Goal: Task Accomplishment & Management: Manage account settings

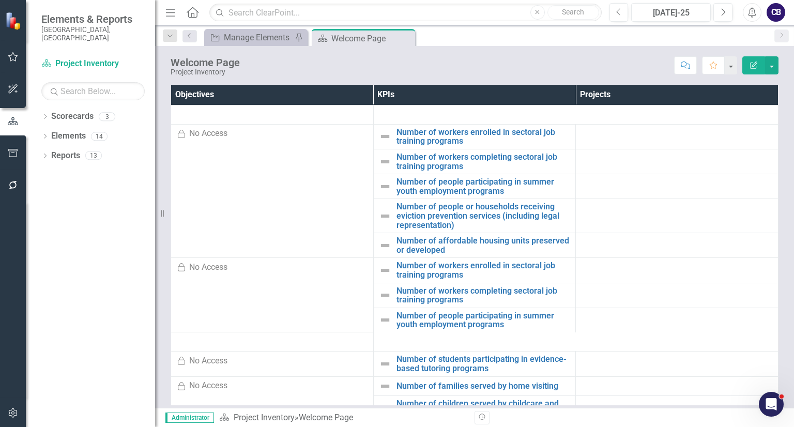
click at [41, 108] on div "Dropdown Scorecards 3 Project Inventory Participatory Budgeting Scoring Cycle 3…" at bounding box center [90, 267] width 129 height 319
click at [42, 115] on icon "Dropdown" at bounding box center [44, 118] width 7 height 6
click at [79, 150] on link "Participatory Budgeting Scoring" at bounding box center [106, 156] width 98 height 12
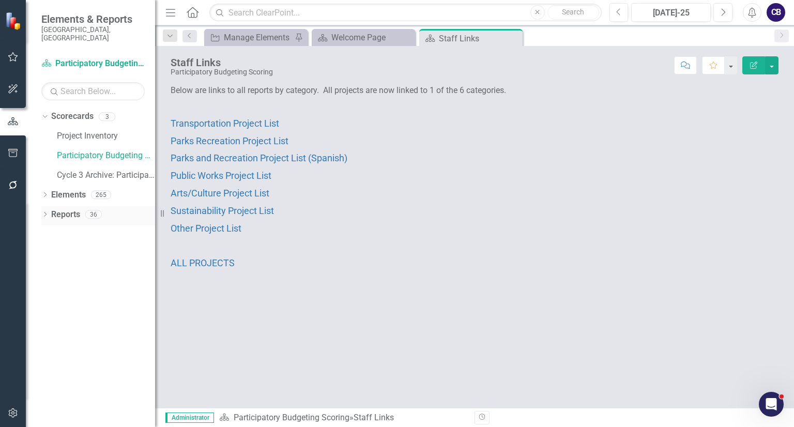
click at [48, 213] on icon "Dropdown" at bounding box center [44, 216] width 7 height 6
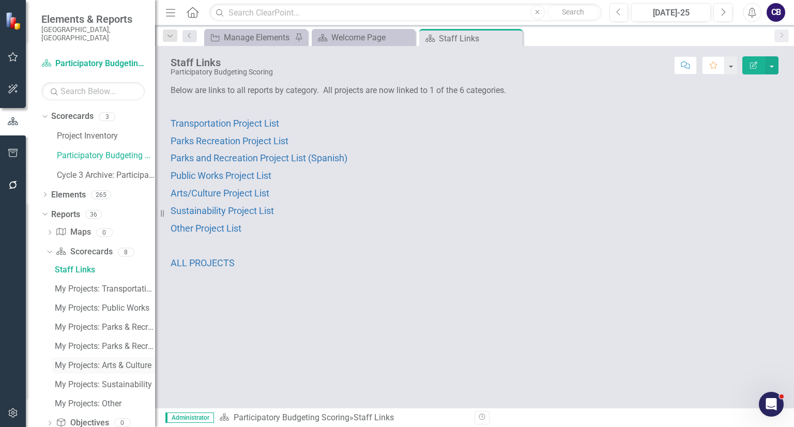
scroll to position [73, 0]
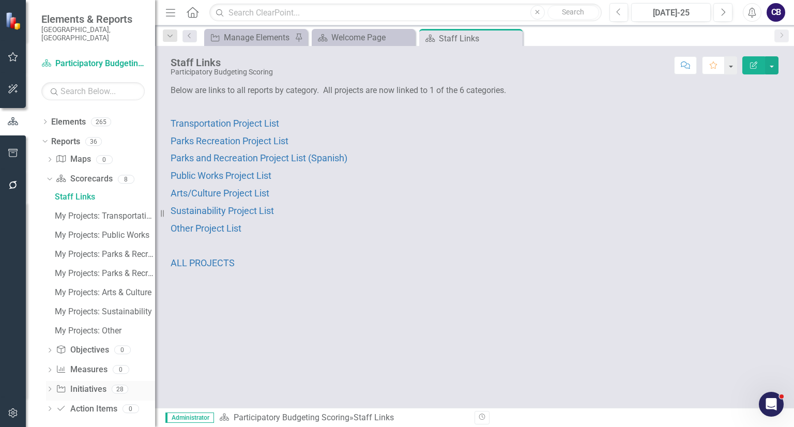
click at [54, 381] on div "Dropdown Initiative Initiatives 28" at bounding box center [100, 391] width 109 height 20
click at [47, 387] on icon "Dropdown" at bounding box center [49, 390] width 7 height 6
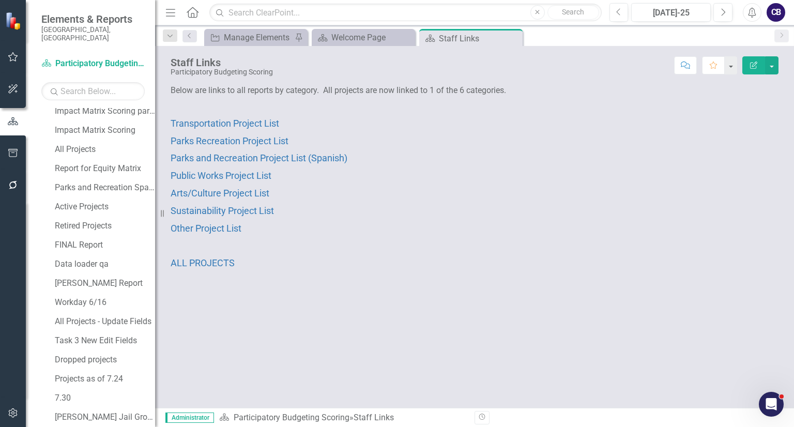
scroll to position [456, 0]
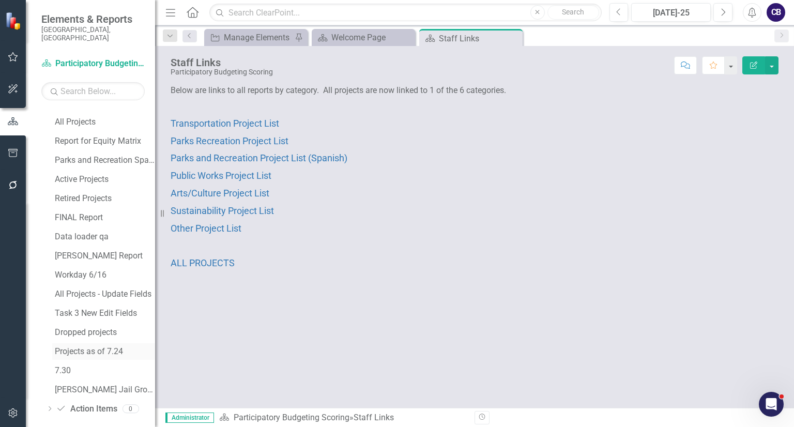
click at [81, 347] on div "Projects as of 7.24" at bounding box center [105, 351] width 100 height 9
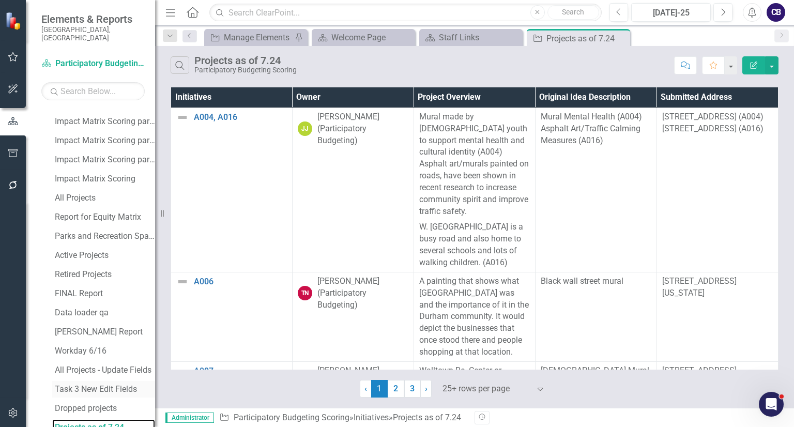
scroll to position [456, 0]
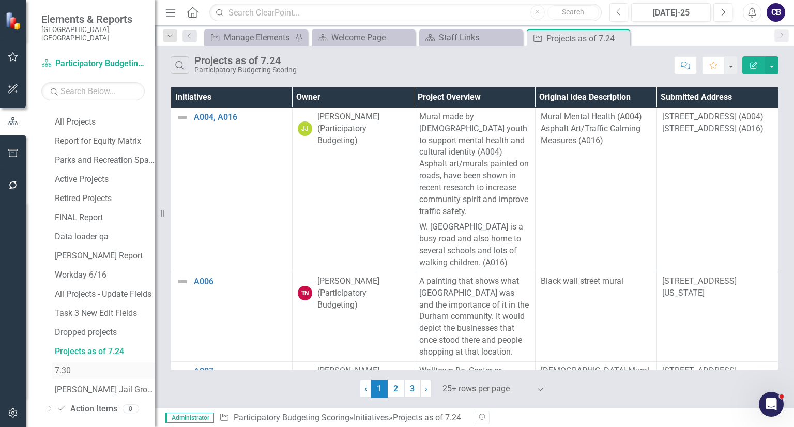
click at [78, 366] on div "7.30" at bounding box center [105, 370] width 100 height 9
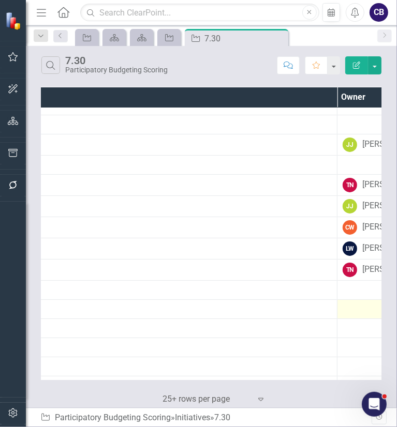
scroll to position [31, 70]
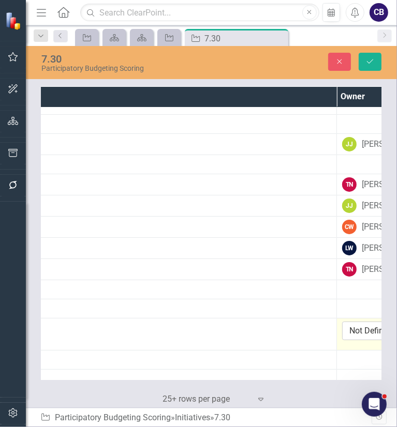
type input "[PERSON_NAME]"
click at [369, 60] on icon "Save" at bounding box center [369, 61] width 9 height 7
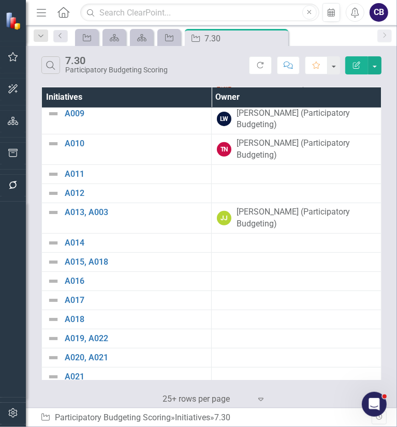
scroll to position [200, 0]
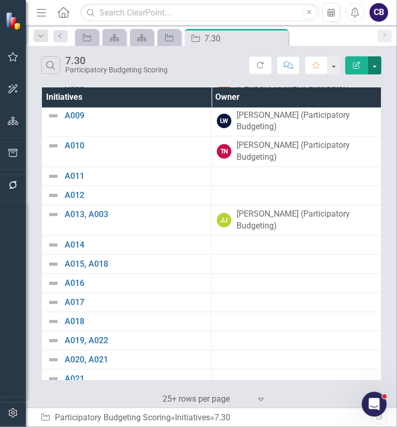
click at [375, 66] on button "button" at bounding box center [374, 65] width 13 height 18
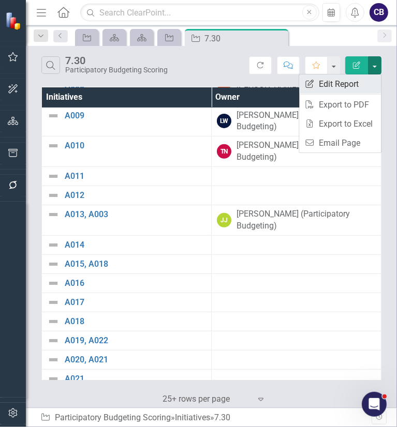
click at [368, 75] on link "Edit Report Edit Report" at bounding box center [340, 83] width 82 height 19
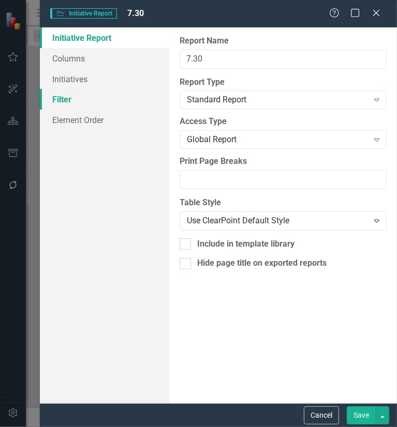
click at [104, 96] on link "Filter" at bounding box center [104, 99] width 129 height 21
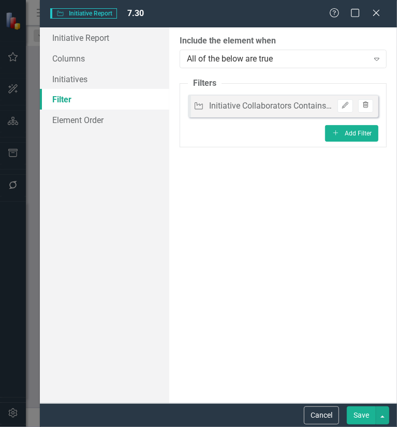
click at [367, 105] on icon "Trash" at bounding box center [366, 105] width 8 height 6
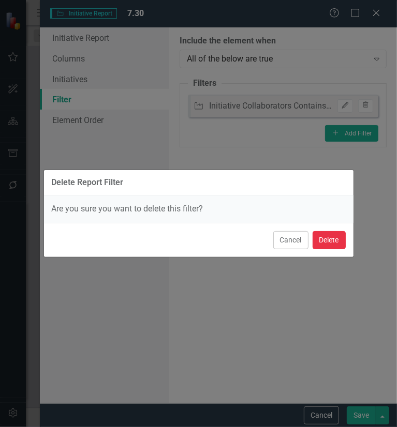
click at [328, 234] on button "Delete" at bounding box center [328, 240] width 33 height 18
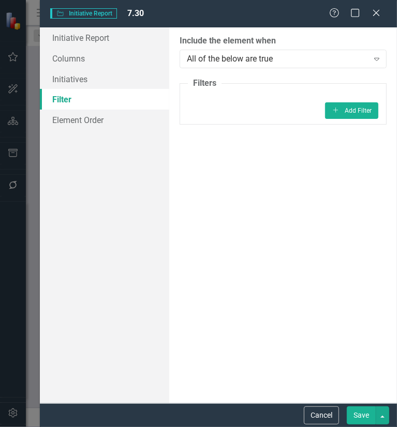
click at [364, 412] on button "Save" at bounding box center [361, 416] width 29 height 18
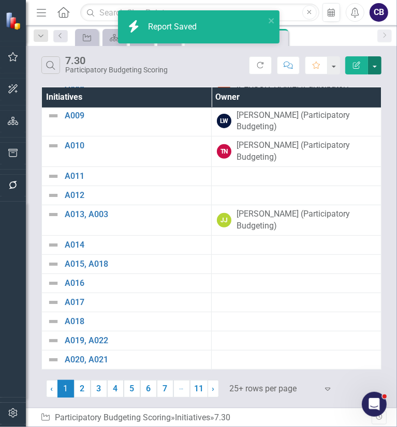
click at [379, 65] on button "button" at bounding box center [374, 65] width 13 height 18
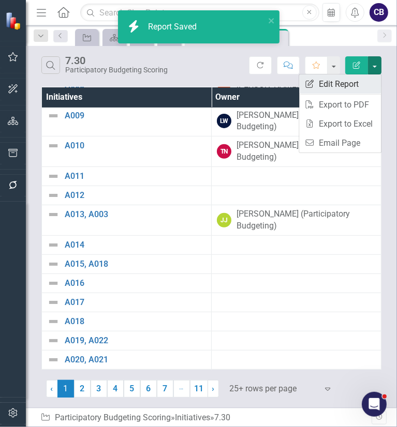
click at [368, 76] on link "Edit Report Edit Report" at bounding box center [340, 83] width 82 height 19
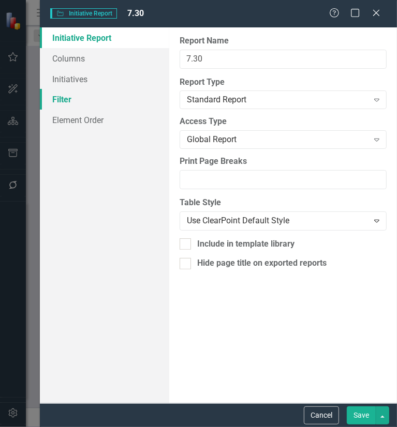
click at [116, 96] on link "Filter" at bounding box center [104, 99] width 129 height 21
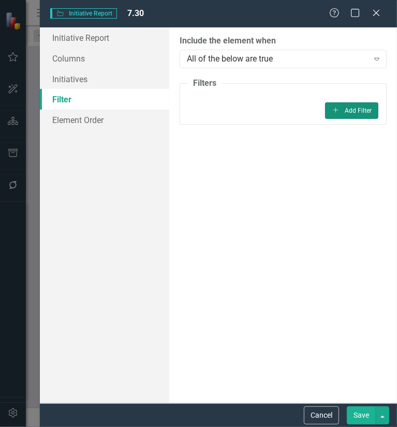
click at [366, 110] on button "Add Add Filter" at bounding box center [351, 110] width 53 height 17
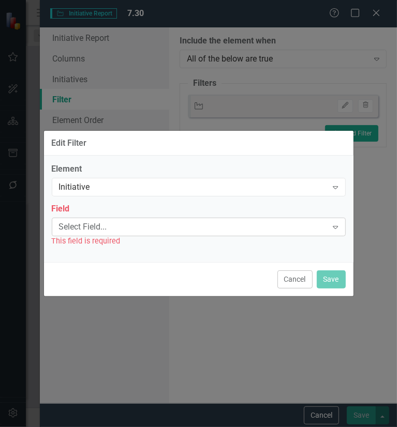
click at [184, 224] on div "Select Field..." at bounding box center [193, 227] width 268 height 12
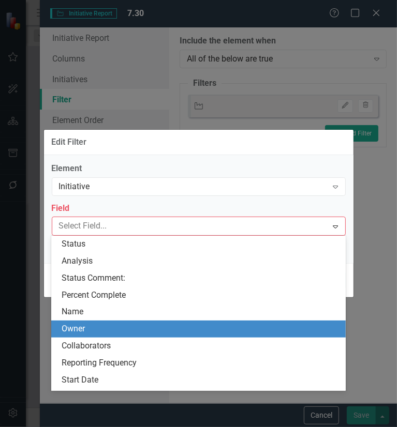
click at [123, 329] on div "Owner" at bounding box center [200, 329] width 277 height 12
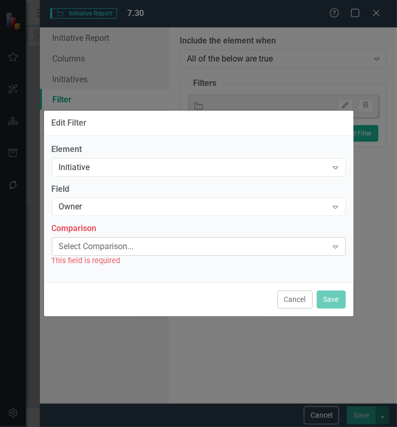
click at [275, 245] on div "Select Comparison..." at bounding box center [193, 247] width 268 height 12
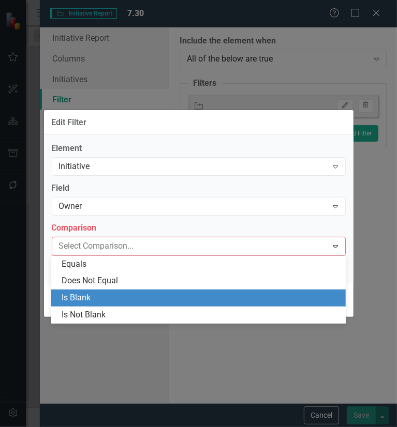
click at [175, 298] on div "Is Blank" at bounding box center [200, 298] width 277 height 12
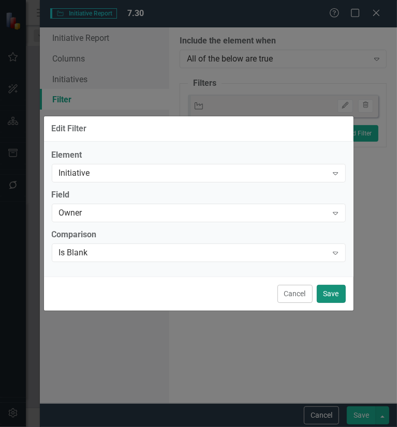
click at [337, 294] on button "Save" at bounding box center [331, 294] width 29 height 18
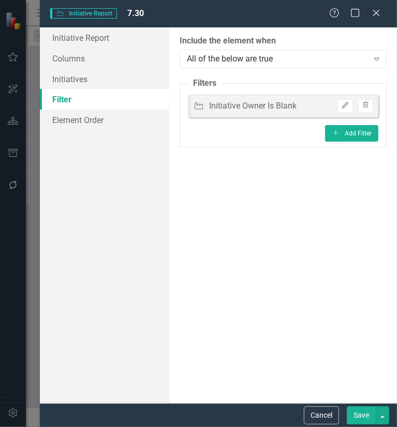
click at [358, 412] on button "Save" at bounding box center [361, 416] width 29 height 18
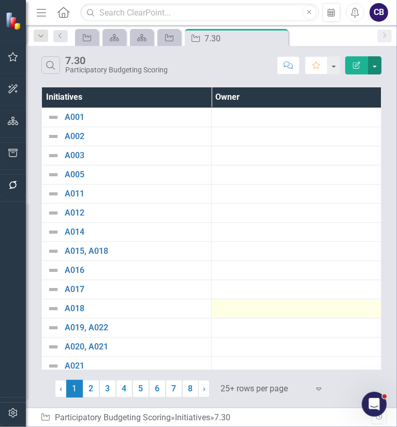
scroll to position [217, 0]
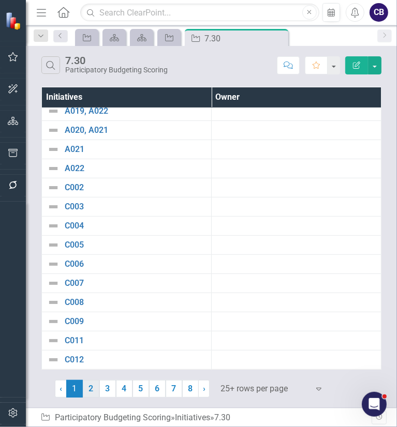
click at [94, 391] on link "2" at bounding box center [91, 389] width 17 height 18
click at [110, 383] on link "3" at bounding box center [107, 389] width 17 height 18
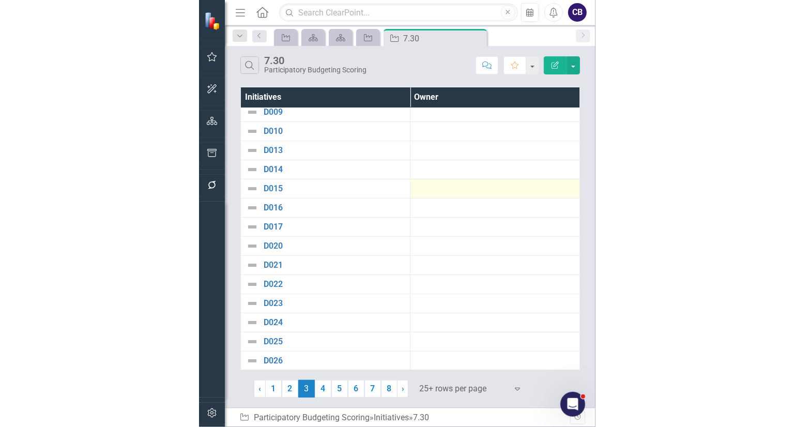
scroll to position [138, 0]
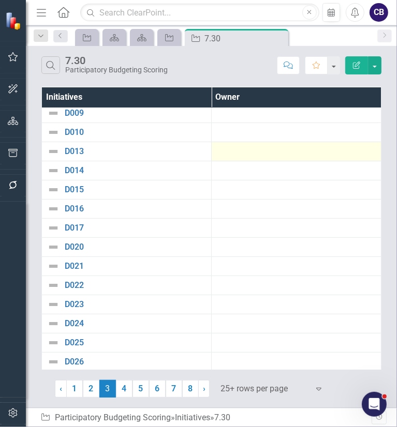
click at [242, 155] on div at bounding box center [296, 151] width 159 height 12
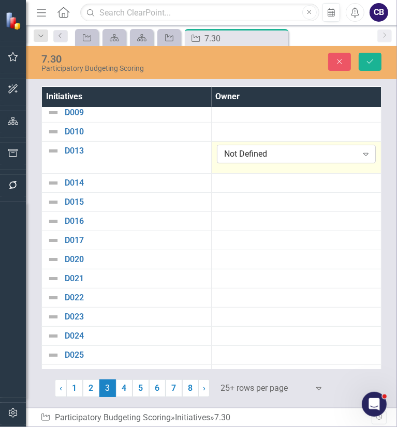
click at [257, 151] on div "Not Defined" at bounding box center [290, 154] width 133 height 12
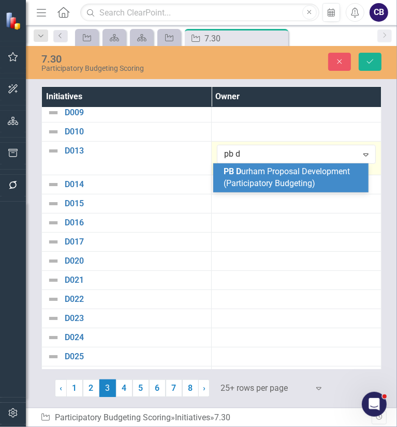
type input "pb du"
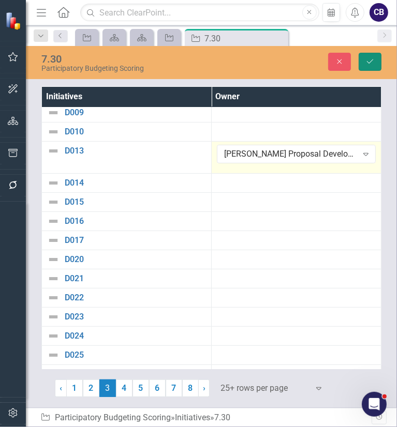
click at [366, 61] on icon "Save" at bounding box center [369, 61] width 9 height 7
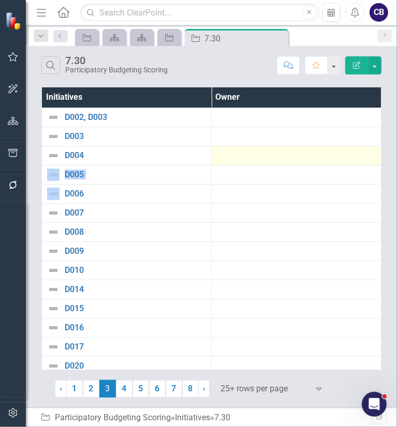
drag, startPoint x: 248, startPoint y: 164, endPoint x: 244, endPoint y: 157, distance: 8.3
click at [244, 157] on tbody "D002, D003 Link Map View Link Map Edit Edit Initiative Link Open Element D003 L…" at bounding box center [211, 350] width 339 height 484
click at [244, 157] on div at bounding box center [296, 155] width 159 height 12
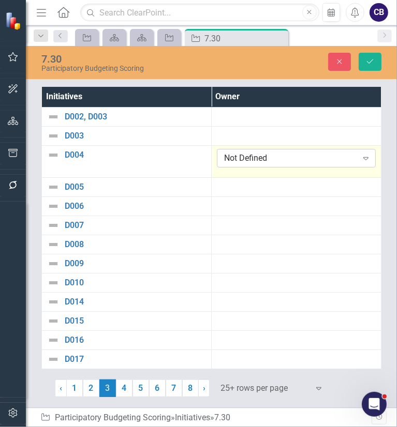
click at [264, 166] on div "Not Defined Expand" at bounding box center [296, 158] width 159 height 19
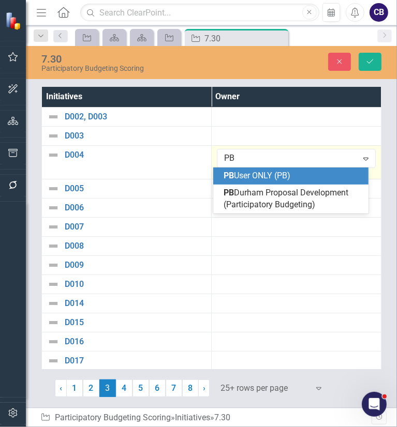
type input "PB D"
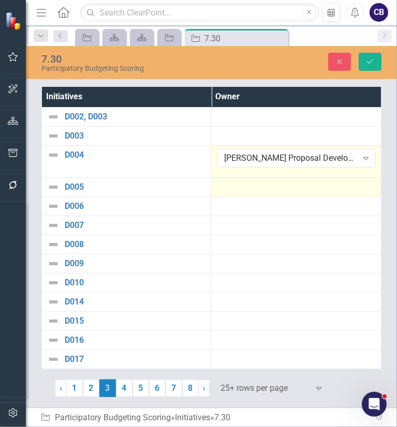
click at [263, 185] on div at bounding box center [296, 187] width 159 height 12
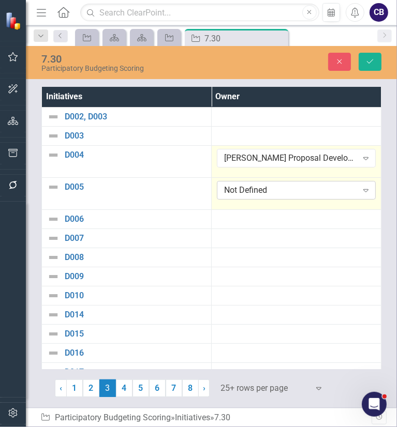
click at [249, 187] on div "Not Defined" at bounding box center [290, 191] width 133 height 12
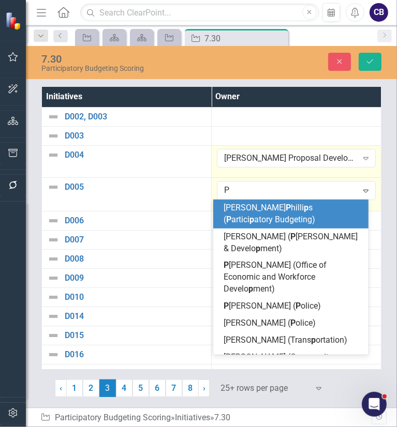
type input "PB"
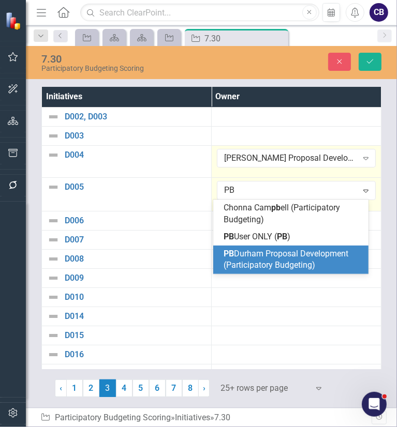
click at [273, 272] on div "[PERSON_NAME] Proposal Development (Participatory Budgeting)" at bounding box center [290, 260] width 155 height 29
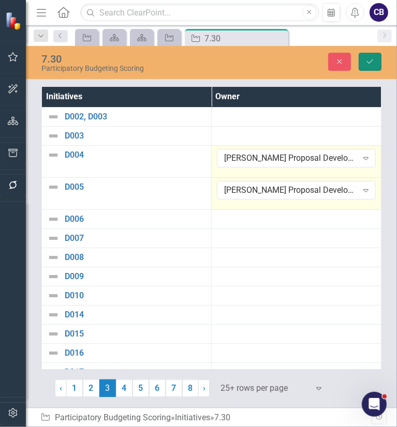
click at [374, 70] on button "Save" at bounding box center [369, 62] width 23 height 18
